Goal: Information Seeking & Learning: Find specific fact

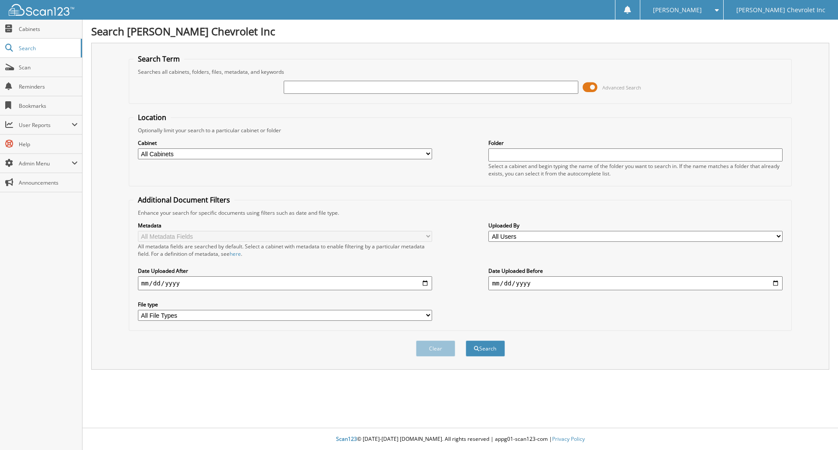
click at [368, 89] on input "text" at bounding box center [431, 87] width 294 height 13
click at [286, 86] on input "leonard" at bounding box center [431, 87] width 294 height 13
type input "[PERSON_NAME]"
click at [466, 341] on button "Search" at bounding box center [485, 349] width 39 height 16
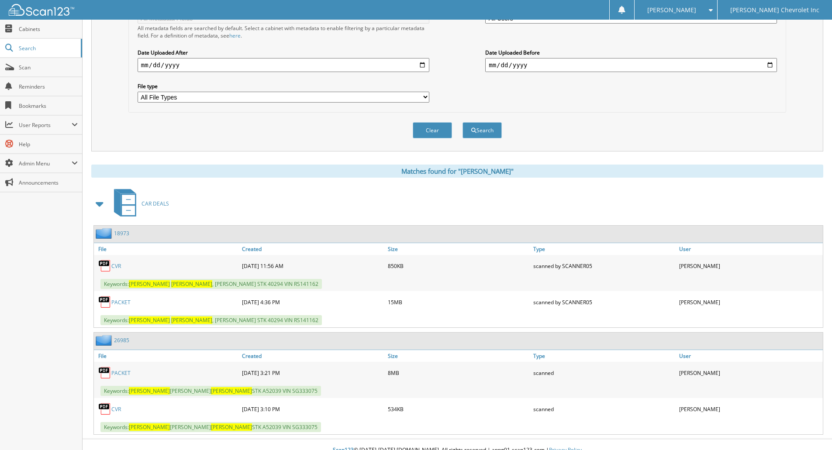
scroll to position [230, 0]
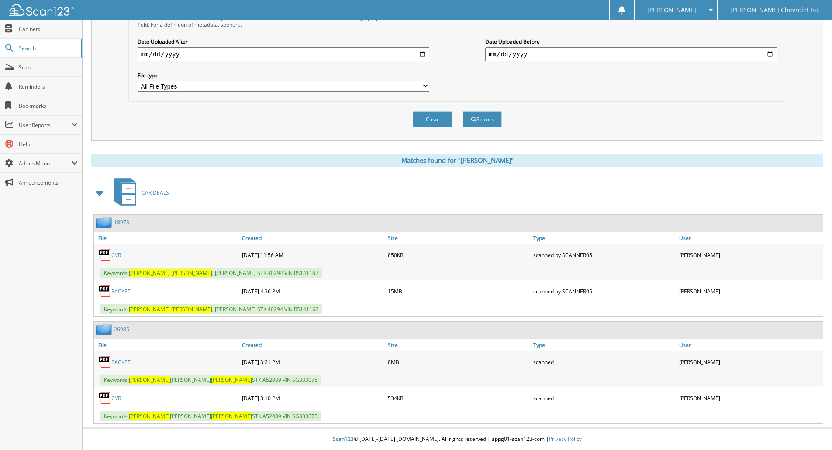
click at [126, 291] on link "PACKET" at bounding box center [120, 291] width 19 height 7
